Goal: Register for event/course

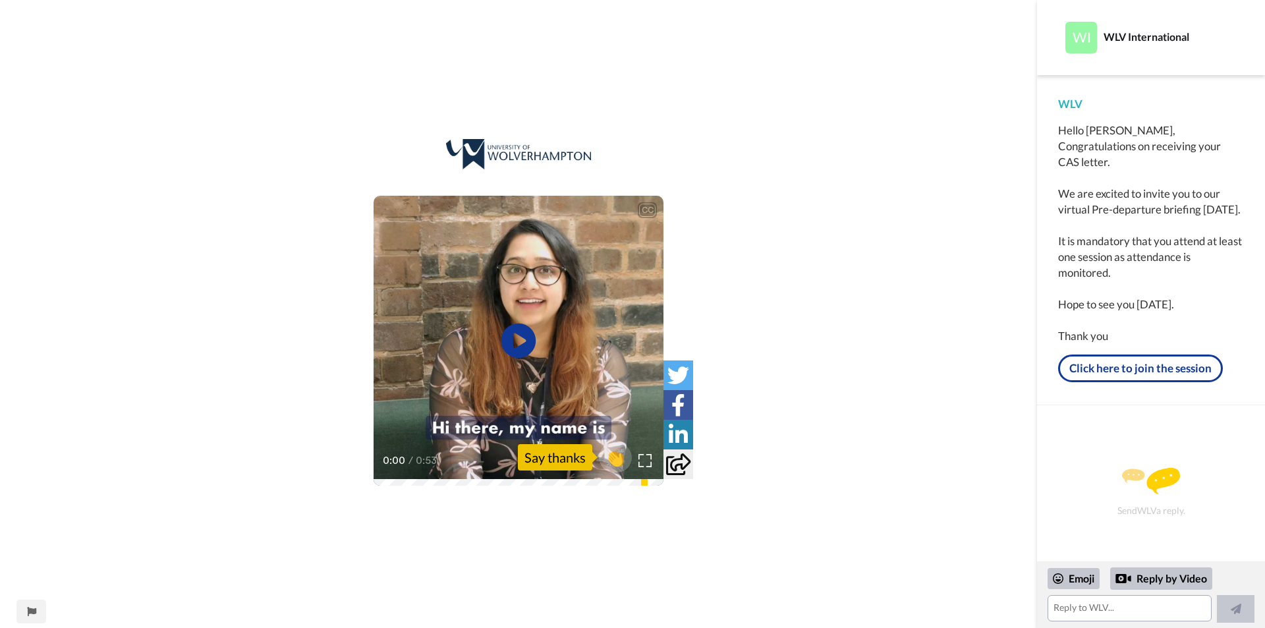
click at [522, 337] on icon at bounding box center [518, 340] width 35 height 35
click at [897, 561] on div "CC Play/Pause Congratulations on receiving your CAS letter. 0:05 / 0:53 👏 Say t…" at bounding box center [518, 314] width 1037 height 628
drag, startPoint x: 1110, startPoint y: 331, endPoint x: 1077, endPoint y: 235, distance: 101.9
click at [1077, 254] on div "Hello [PERSON_NAME], Congratulations on receiving your CAS letter. We are excit…" at bounding box center [1151, 233] width 186 height 221
drag, startPoint x: 1077, startPoint y: 235, endPoint x: 1077, endPoint y: 198, distance: 36.9
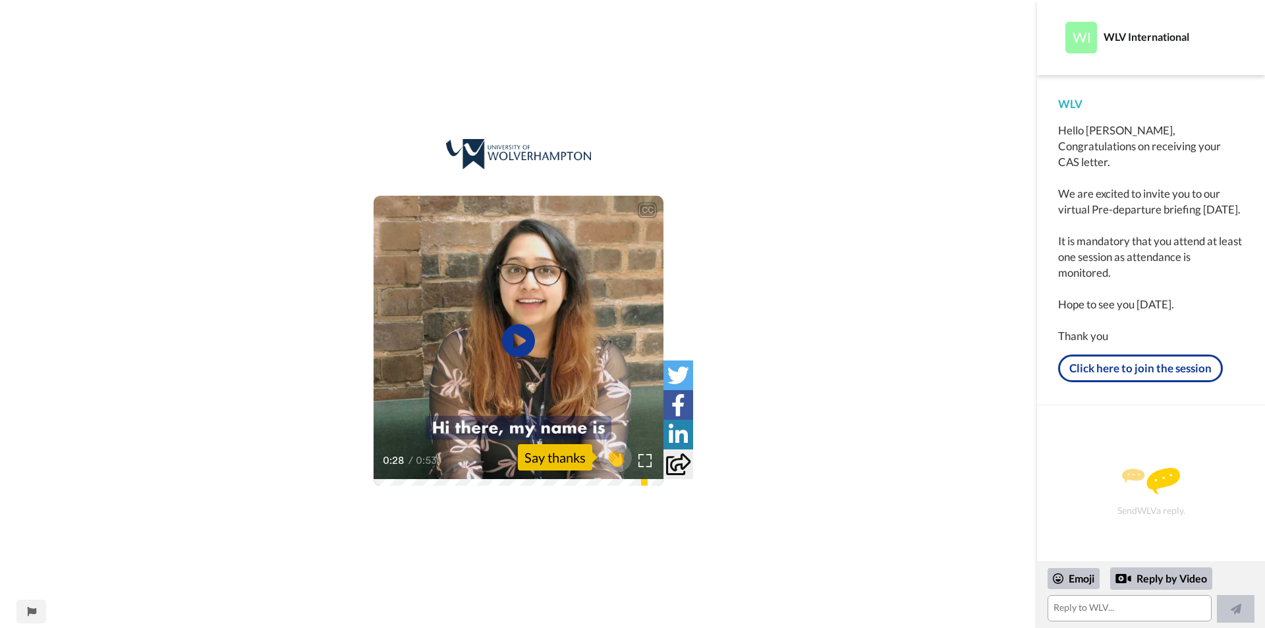
click at [1077, 223] on div "Hello [PERSON_NAME], Congratulations on receiving your CAS letter. We are excit…" at bounding box center [1151, 233] width 186 height 221
click at [1077, 198] on div "Hello [PERSON_NAME], Congratulations on receiving your CAS letter. We are excit…" at bounding box center [1151, 233] width 186 height 221
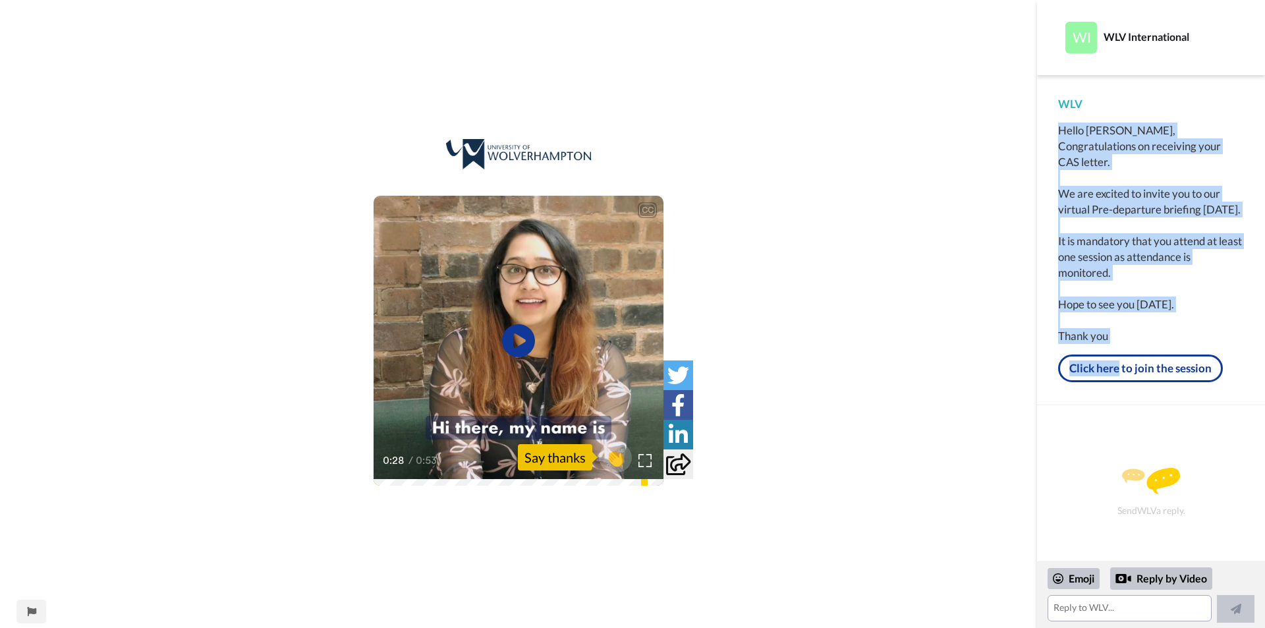
drag, startPoint x: 1050, startPoint y: 124, endPoint x: 1117, endPoint y: 358, distance: 243.1
click at [1117, 358] on div "WLV Hello [PERSON_NAME], Congratulations on receiving your CAS letter. We are e…" at bounding box center [1151, 240] width 228 height 330
drag, startPoint x: 1064, startPoint y: 178, endPoint x: 1059, endPoint y: 159, distance: 19.6
click at [1064, 178] on div "Hello [PERSON_NAME], Congratulations on receiving your CAS letter. We are excit…" at bounding box center [1151, 233] width 186 height 221
drag, startPoint x: 1060, startPoint y: 126, endPoint x: 1118, endPoint y: 339, distance: 220.5
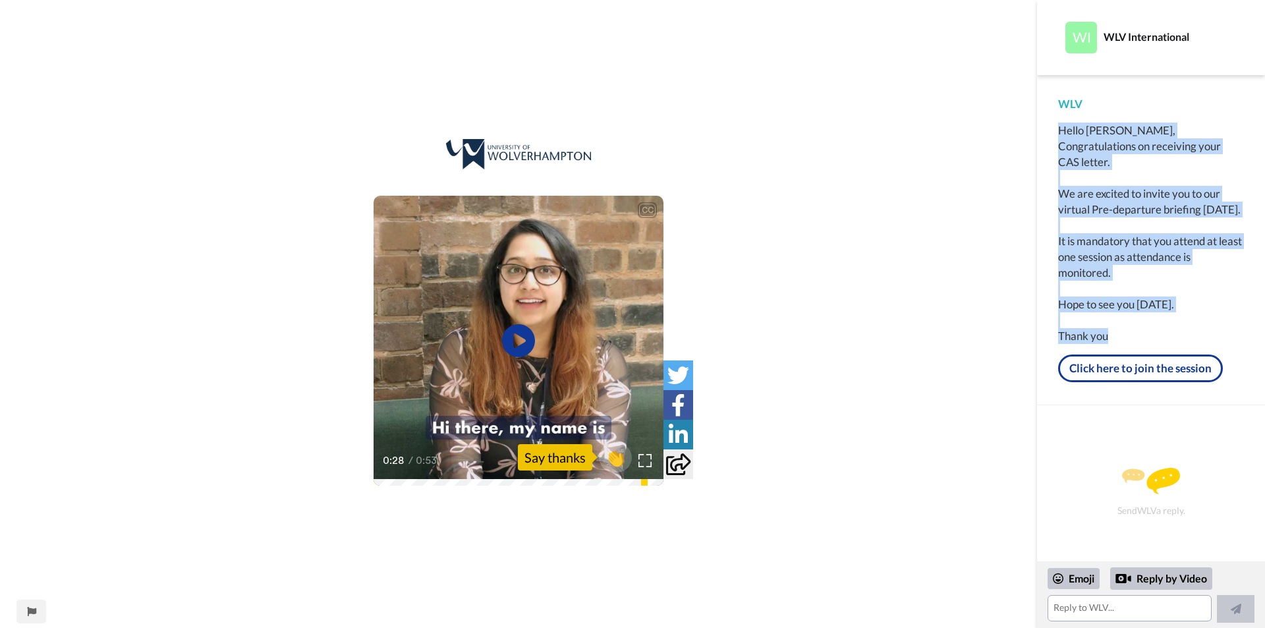
click at [1118, 339] on div "Hello [PERSON_NAME], Congratulations on receiving your CAS letter. We are excit…" at bounding box center [1151, 233] width 186 height 221
copy div "Hello [PERSON_NAME], Congratulations on receiving your CAS letter. We are excit…"
click at [1124, 365] on link "Click here to join the session" at bounding box center [1140, 368] width 165 height 28
